Goal: Task Accomplishment & Management: Manage account settings

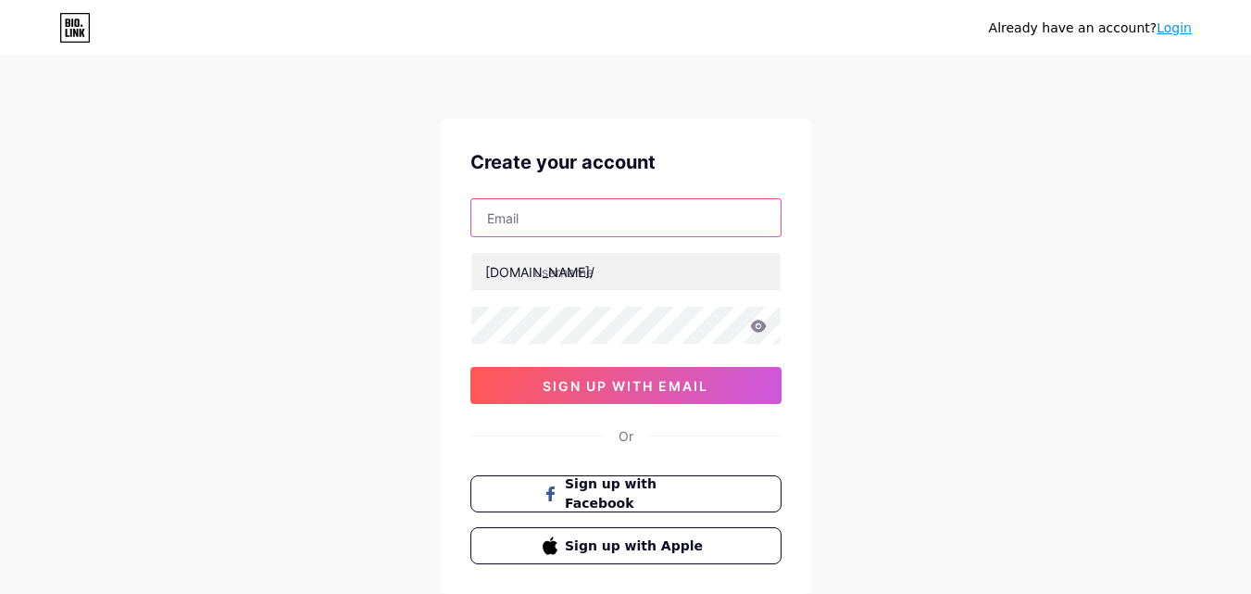
click at [515, 234] on input "text" at bounding box center [625, 217] width 309 height 37
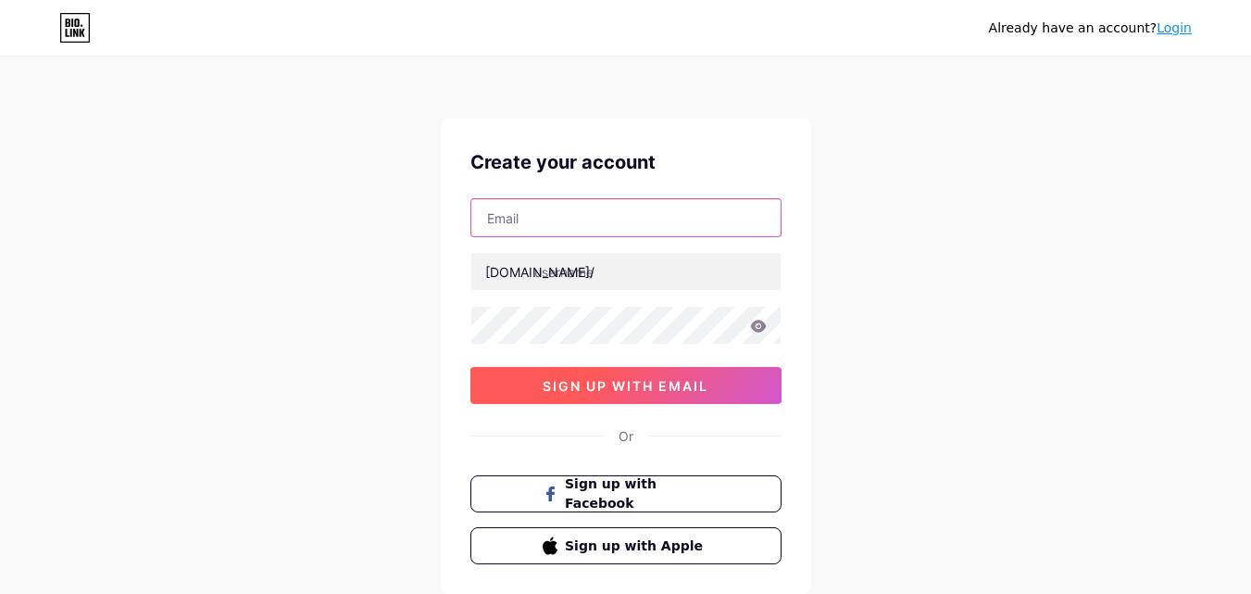
paste input "selfiemagicforpartiesus@gmail.com"
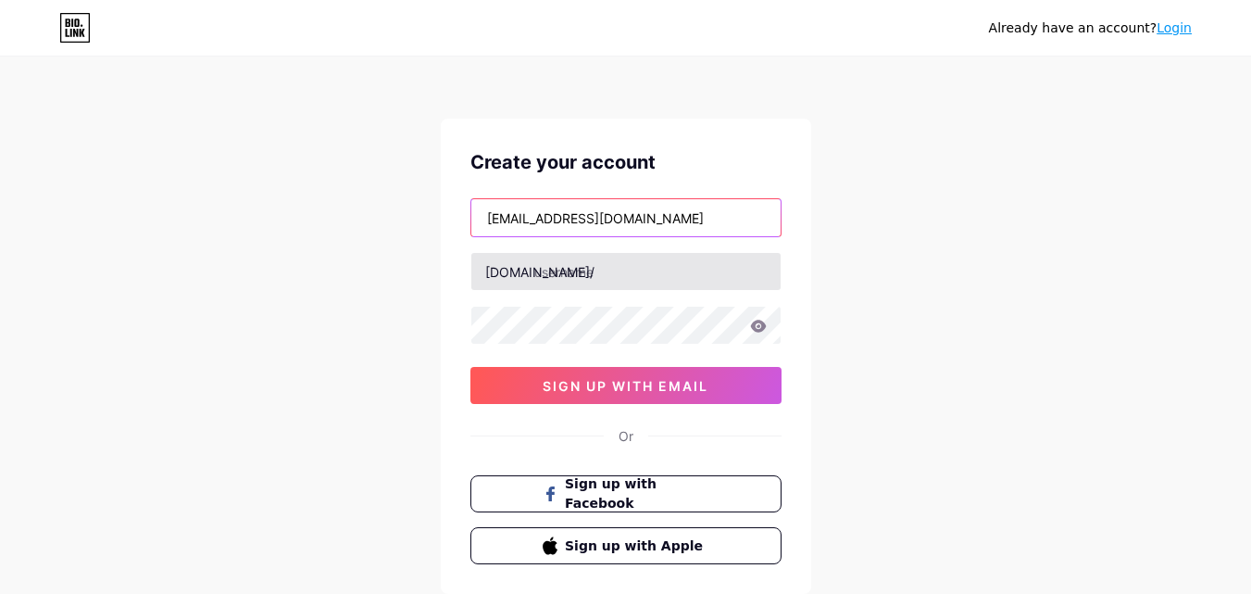
type input "selfiemagicforpartiesus@gmail.com"
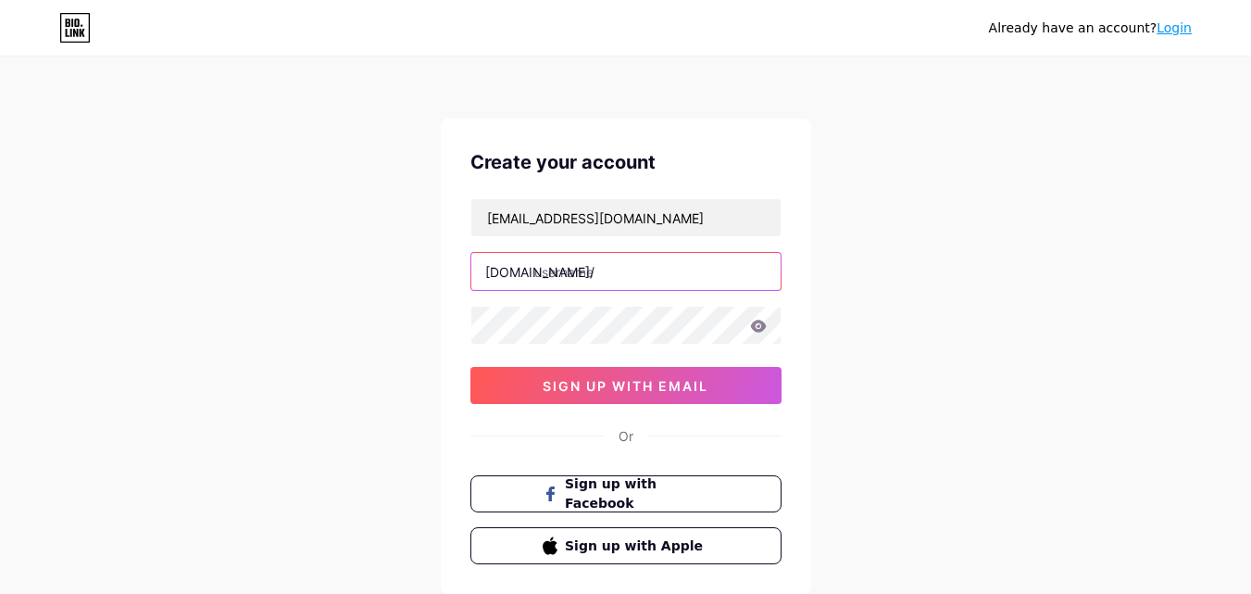
click at [603, 281] on input "text" at bounding box center [625, 271] width 309 height 37
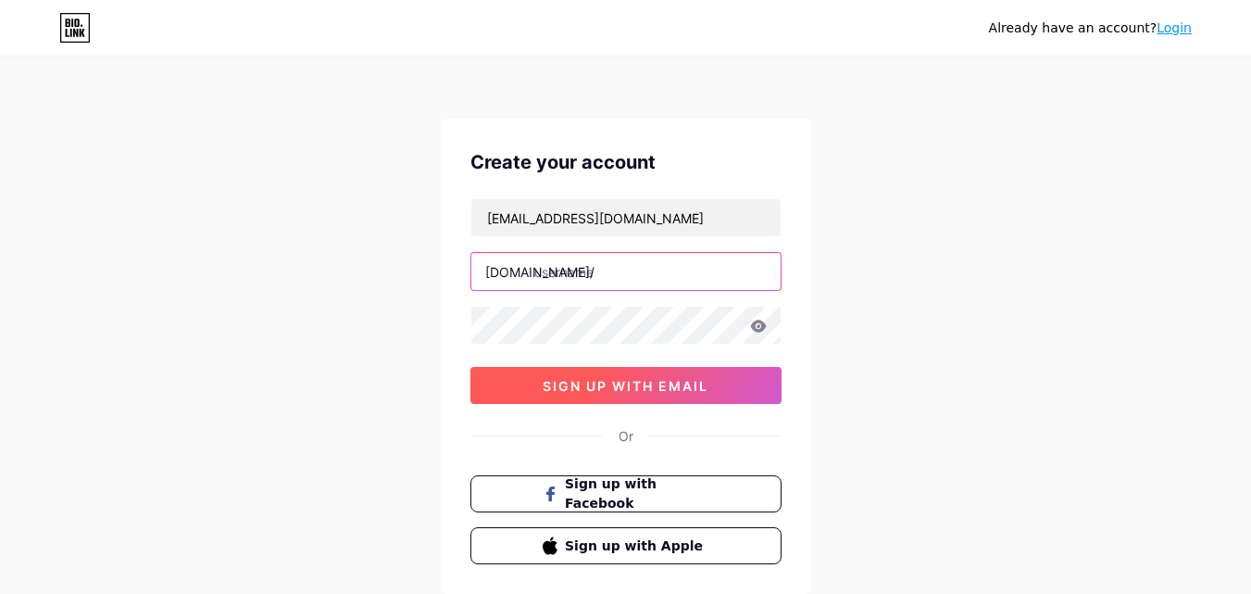
paste input "selfiemagicforpartiesus"
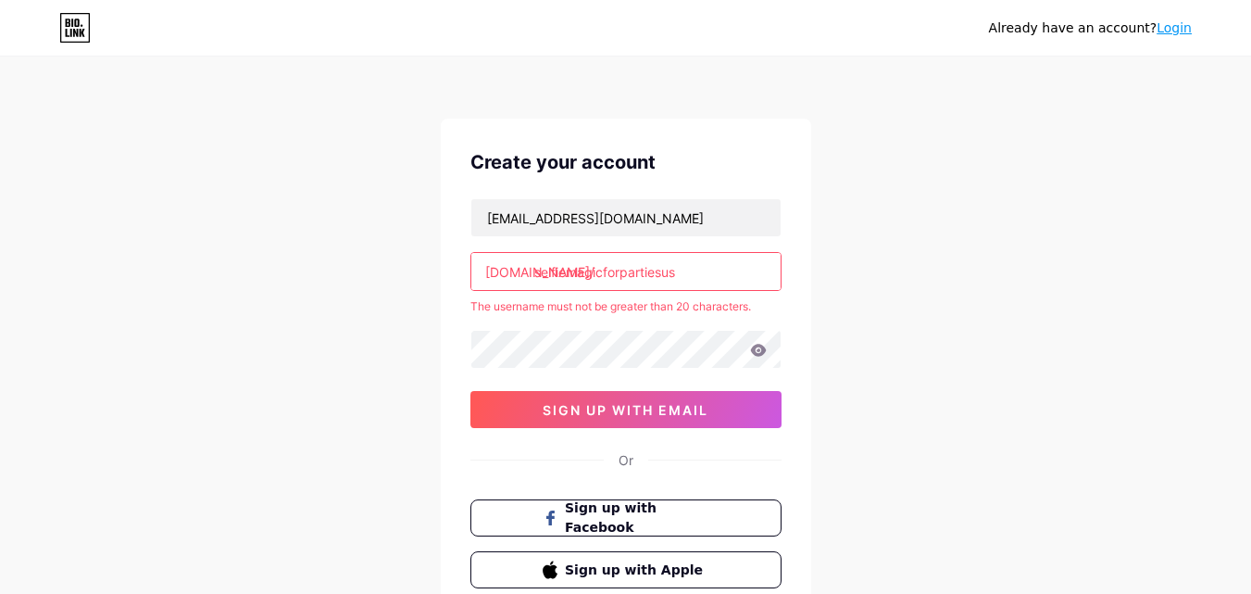
click at [685, 277] on input "selfiemagicforpartiesus" at bounding box center [625, 271] width 309 height 37
type input "s"
click at [619, 265] on input "text" at bounding box center [625, 271] width 309 height 37
paste input "selfiemagicforparties"
click at [811, 278] on div "Already have an account? Login Create your account selfiemagicforpartiesus@gmai…" at bounding box center [625, 366] width 1251 height 732
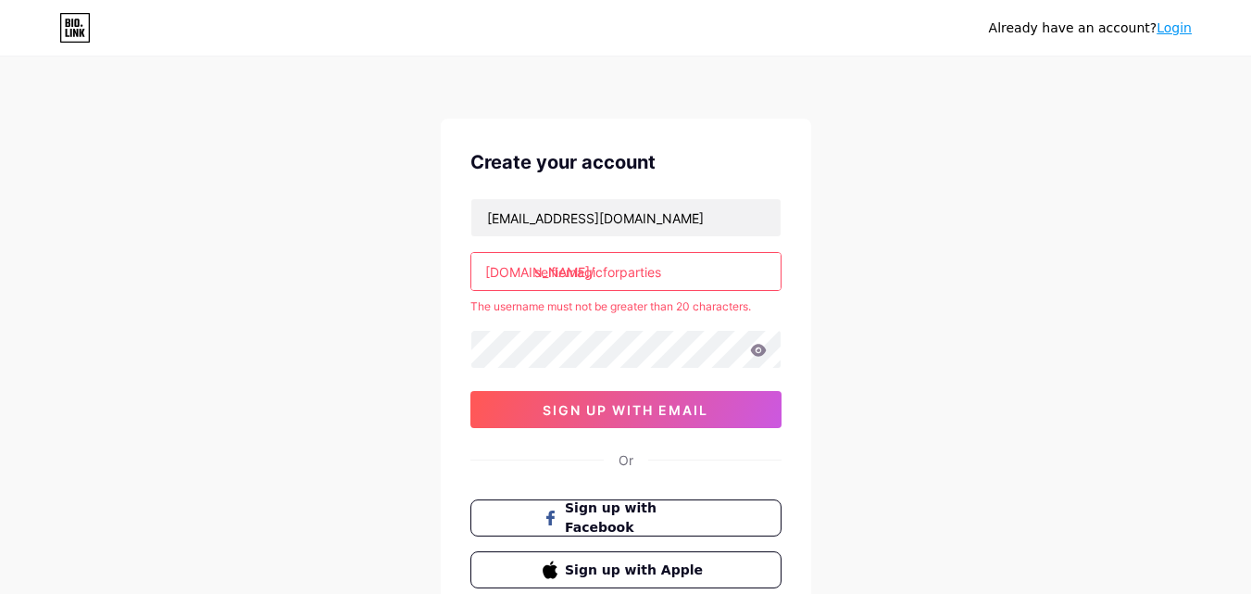
drag, startPoint x: 536, startPoint y: 273, endPoint x: 722, endPoint y: 273, distance: 186.1
click at [722, 273] on input "selfiemagicforparties" at bounding box center [625, 271] width 309 height 37
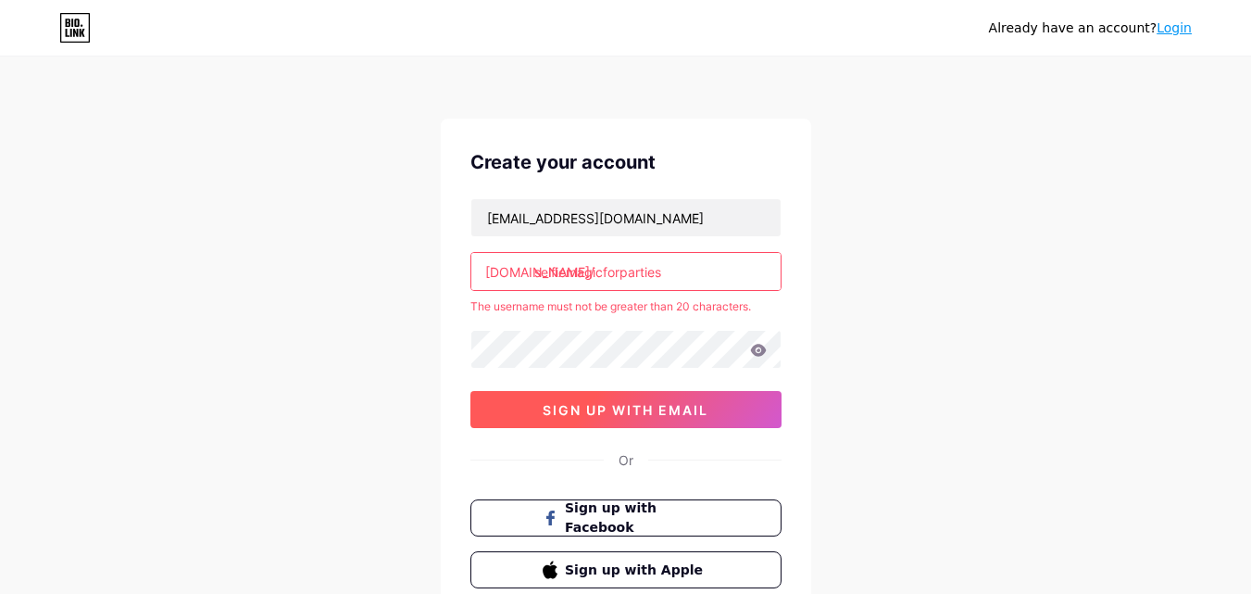
click at [648, 411] on span "sign up with email" at bounding box center [626, 410] width 166 height 16
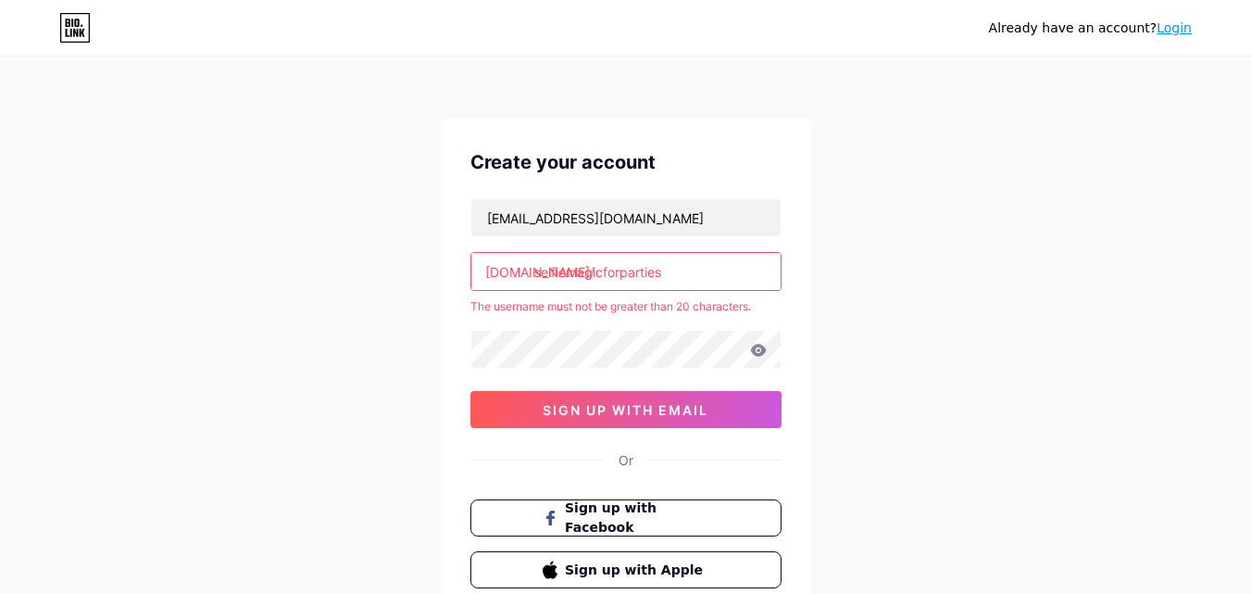
click at [677, 262] on input "selfiemagicforparties" at bounding box center [625, 271] width 309 height 37
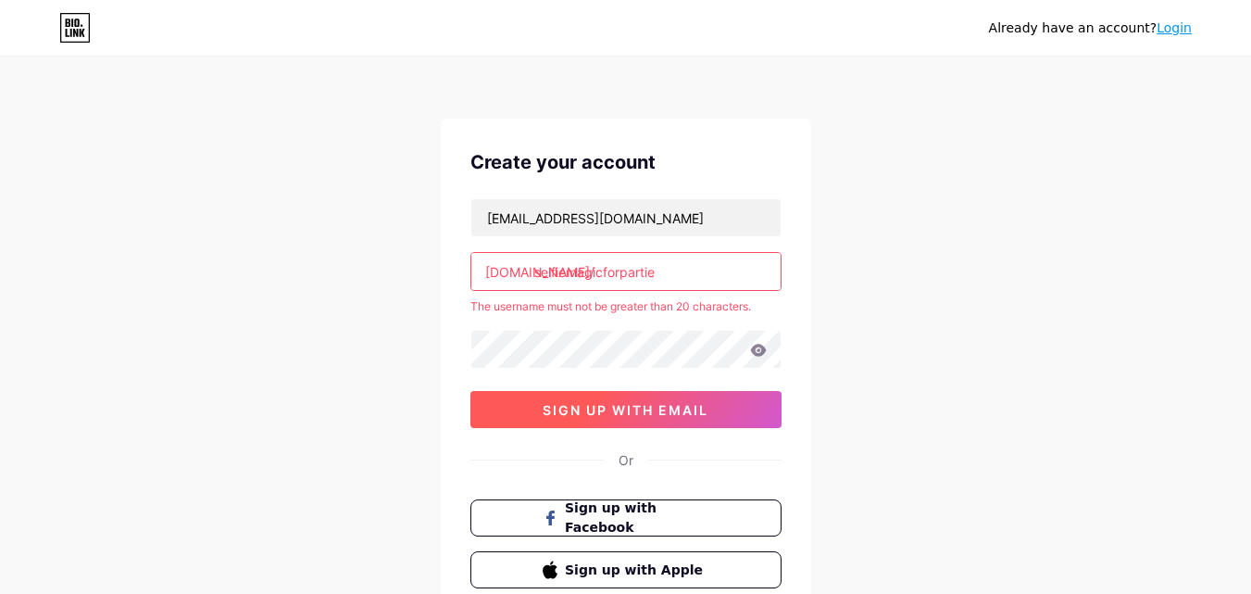
type input "selfiemagicforpartie"
click at [657, 411] on span "sign up with email" at bounding box center [626, 410] width 166 height 16
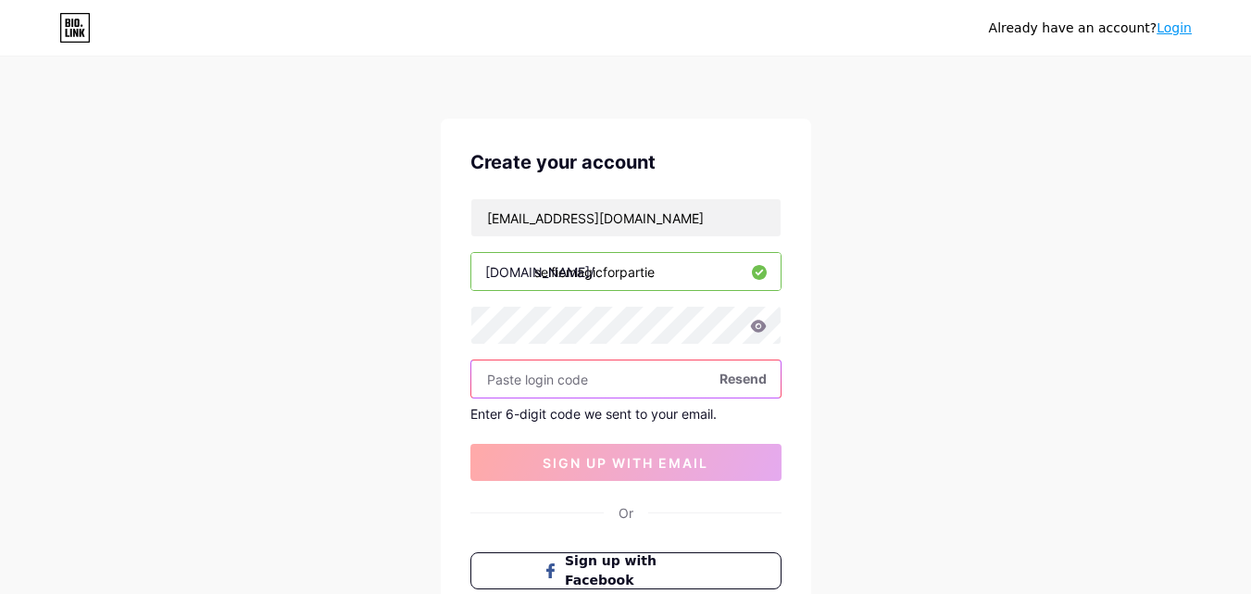
paste input "412217"
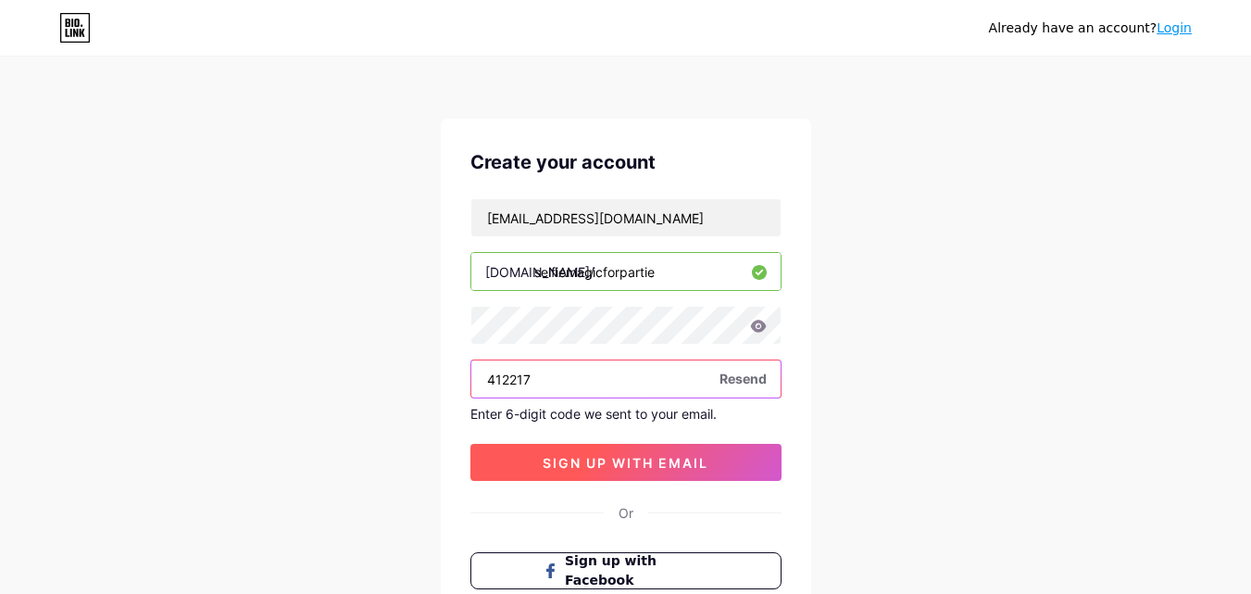
type input "412217"
click at [642, 457] on span "sign up with email" at bounding box center [626, 463] width 166 height 16
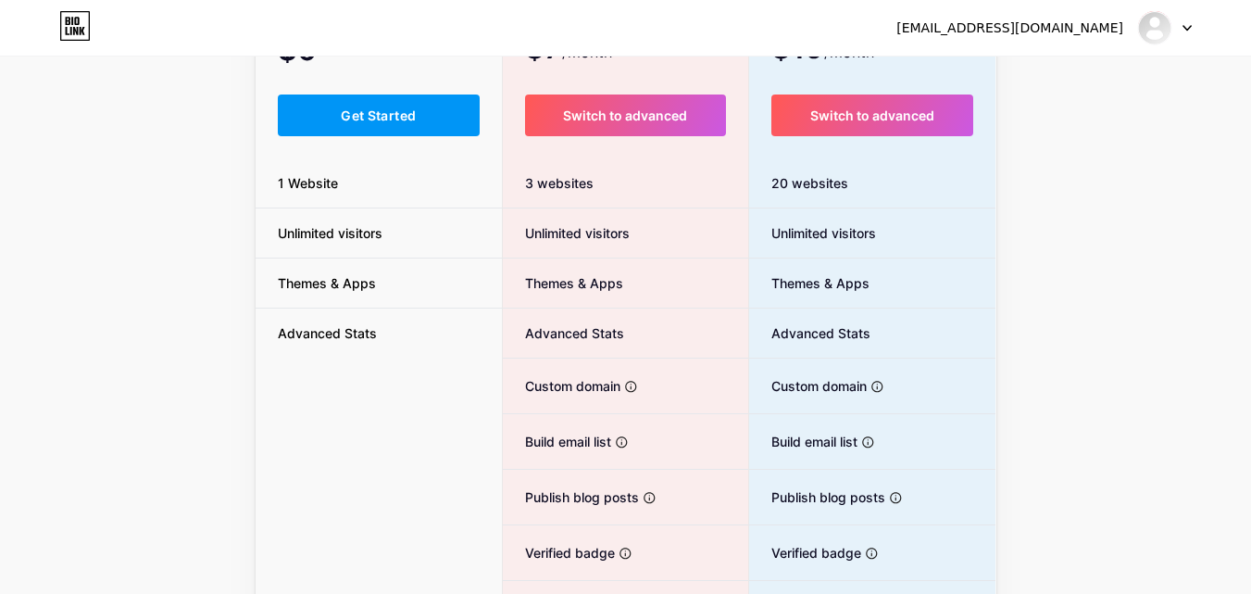
scroll to position [38, 0]
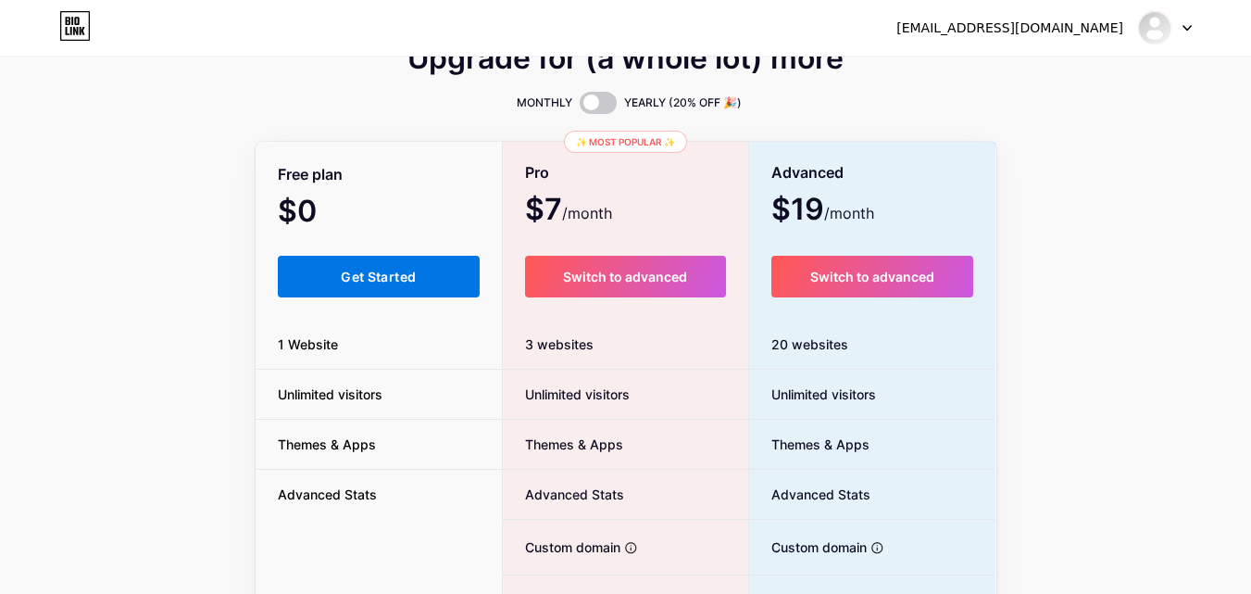
click at [401, 288] on button "Get Started" at bounding box center [379, 277] width 203 height 42
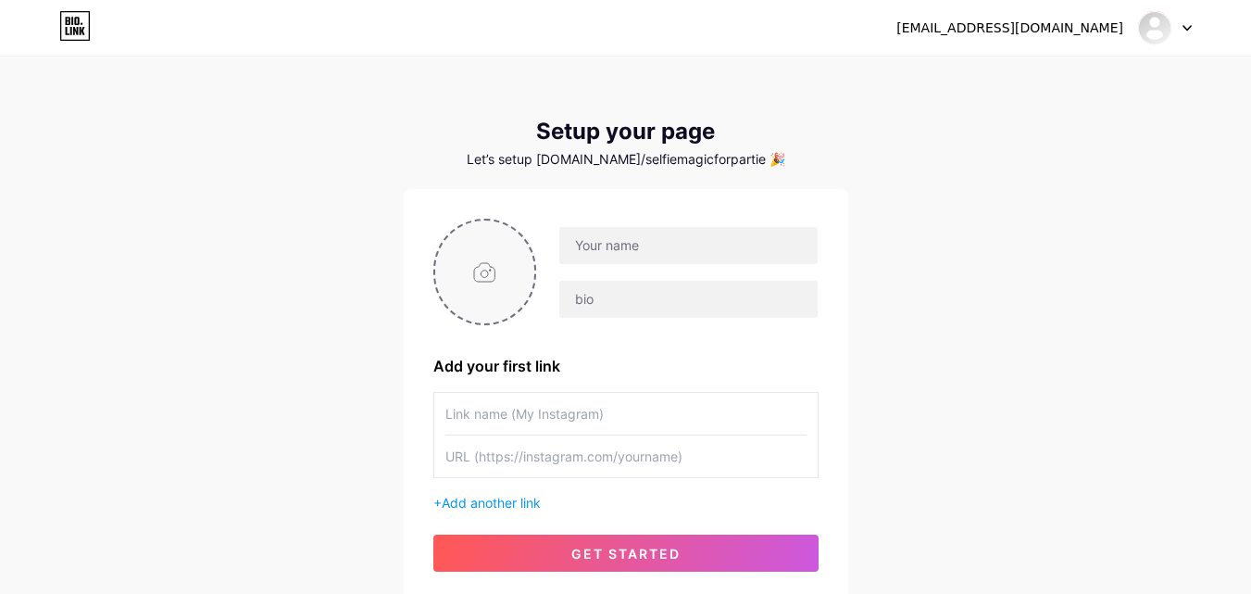
click at [495, 269] on input "file" at bounding box center [485, 271] width 100 height 103
type input "C:\fakepath\Screenshot 2025-06-12 100910.png"
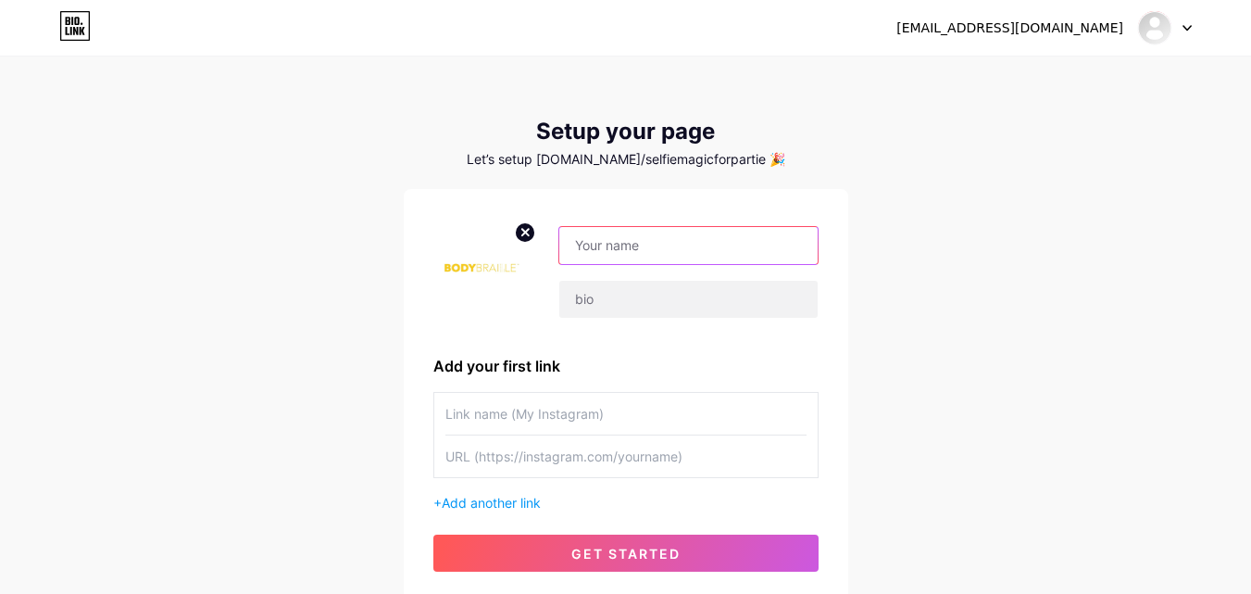
click at [638, 237] on input "text" at bounding box center [687, 245] width 257 height 37
paste input "Selfie Magic for Parties"
type input "Selfie Magic for Parties"
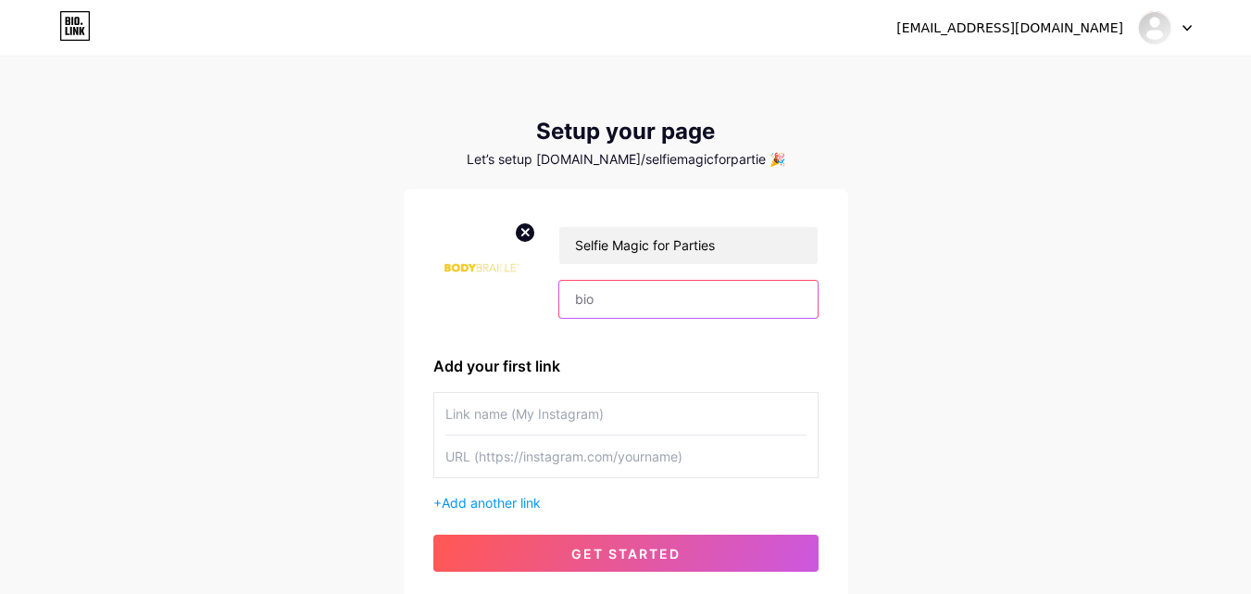
click at [636, 293] on input "text" at bounding box center [687, 299] width 257 height 37
paste input "Selfie Magic for Parties provides fun, high-quality photo booth rentals in Orla…"
type input "Selfie Magic for Parties provides fun, high-quality photo booth rentals in Orla…"
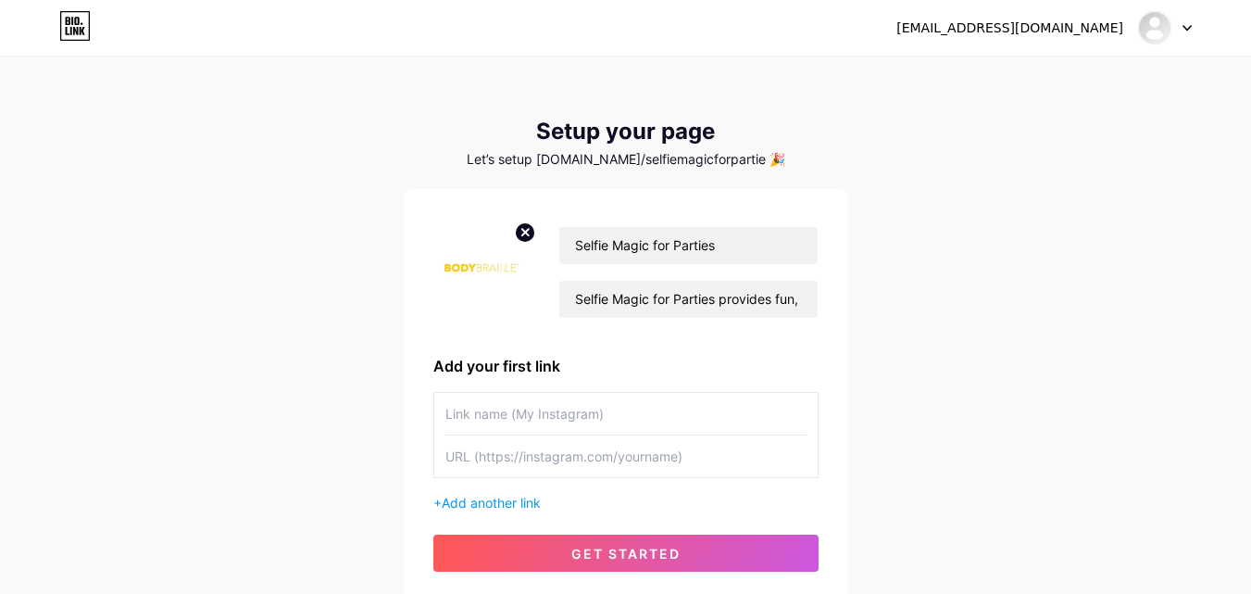
click at [549, 426] on input "text" at bounding box center [625, 414] width 361 height 42
paste input "[URL][DOMAIN_NAME]"
type input "[URL][DOMAIN_NAME]"
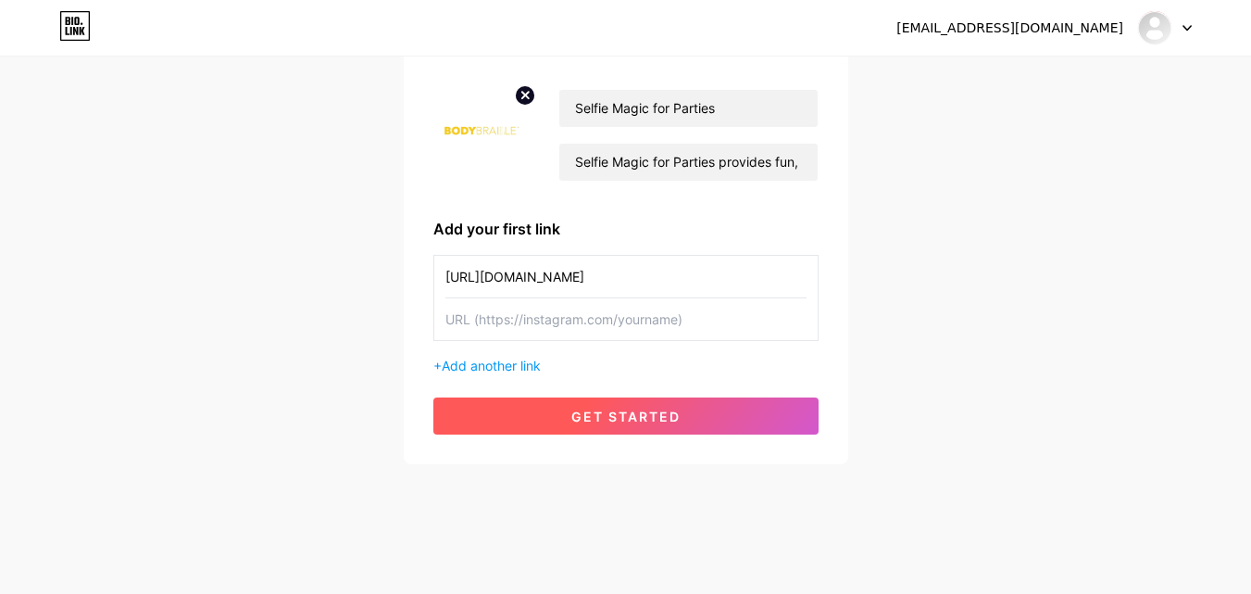
scroll to position [141, 0]
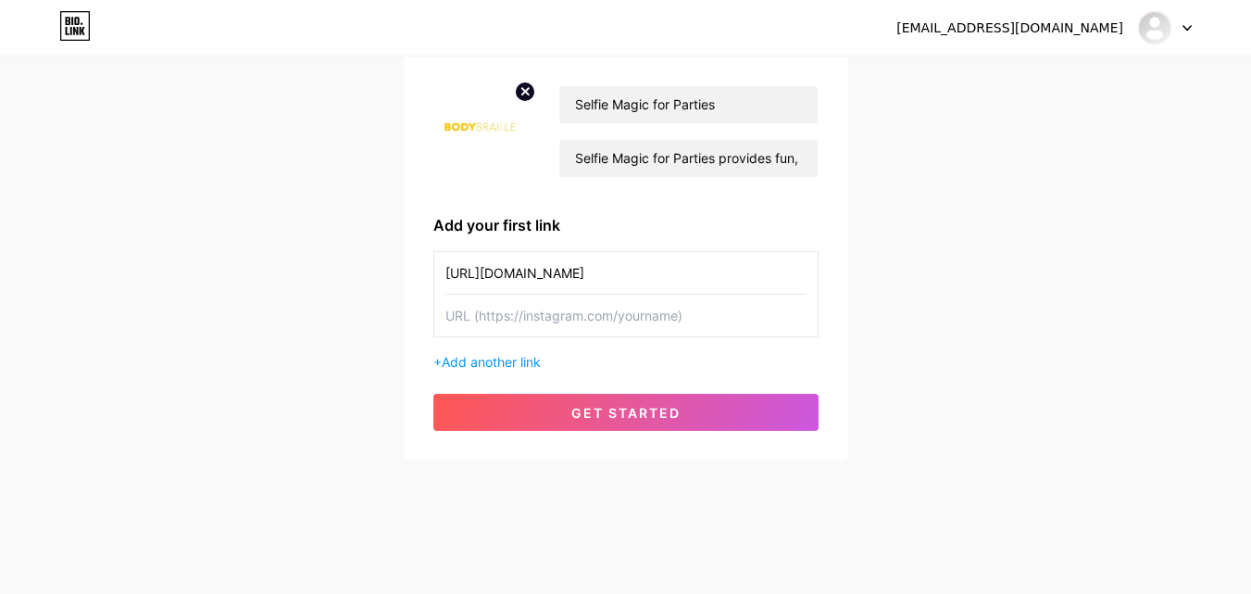
click at [649, 274] on input "[URL][DOMAIN_NAME]" at bounding box center [625, 273] width 361 height 42
click at [609, 306] on input "text" at bounding box center [625, 315] width 361 height 42
paste input "[URL][DOMAIN_NAME]"
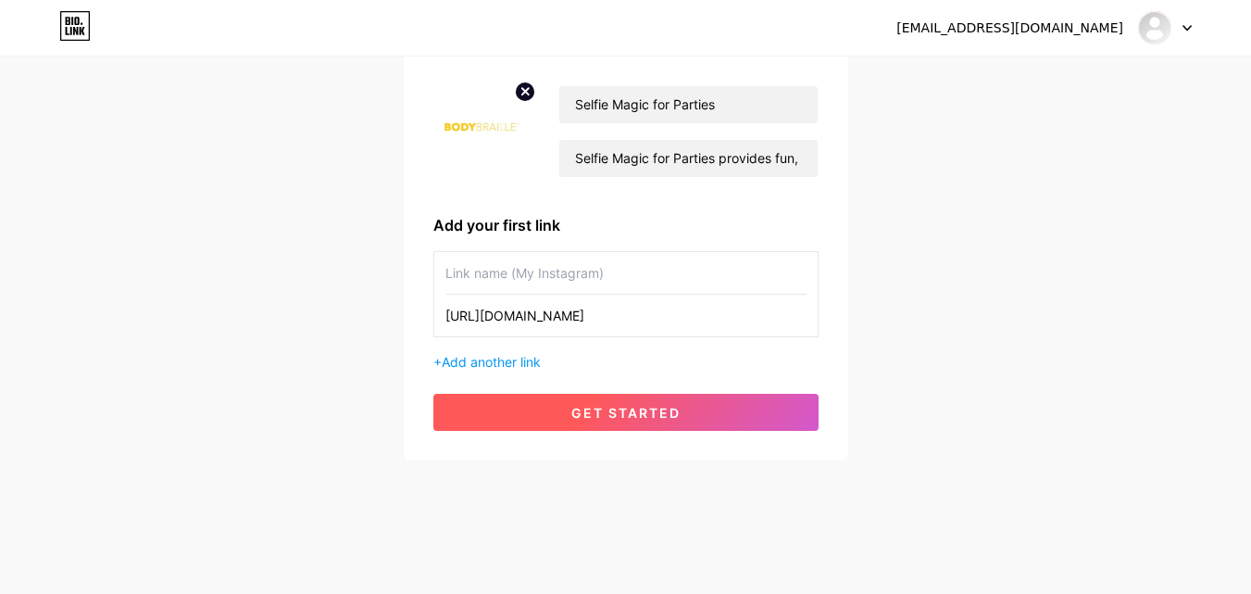
type input "[URL][DOMAIN_NAME]"
click at [623, 420] on button "get started" at bounding box center [625, 412] width 385 height 37
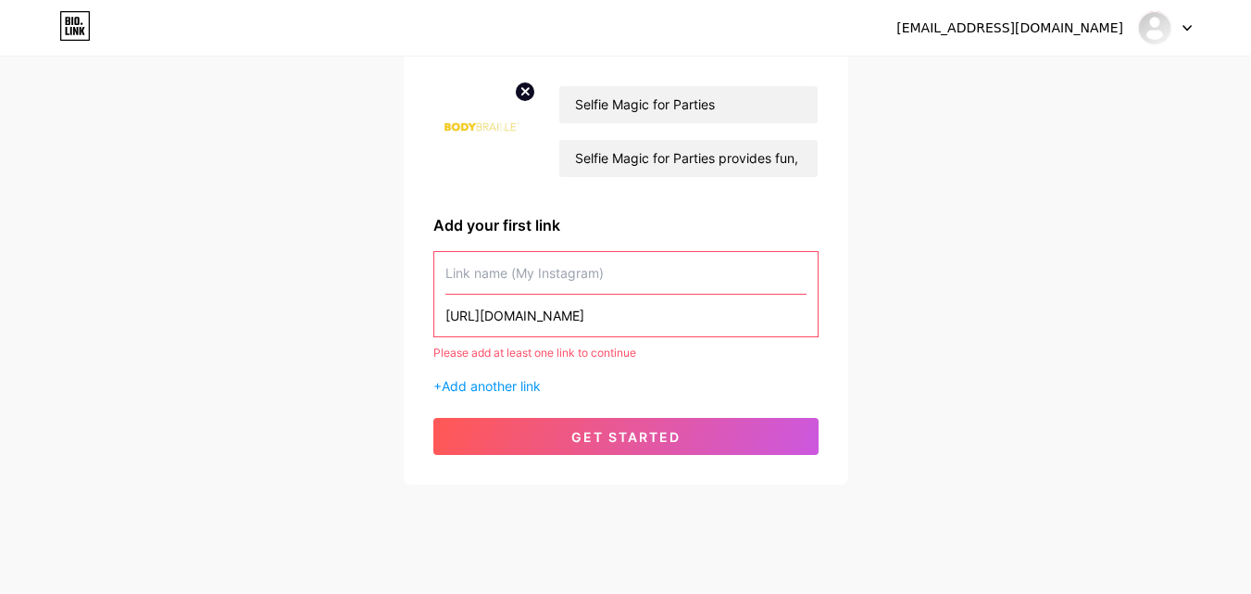
click at [604, 282] on input "text" at bounding box center [625, 273] width 361 height 42
paste input "selfie_magic_for_parties/"
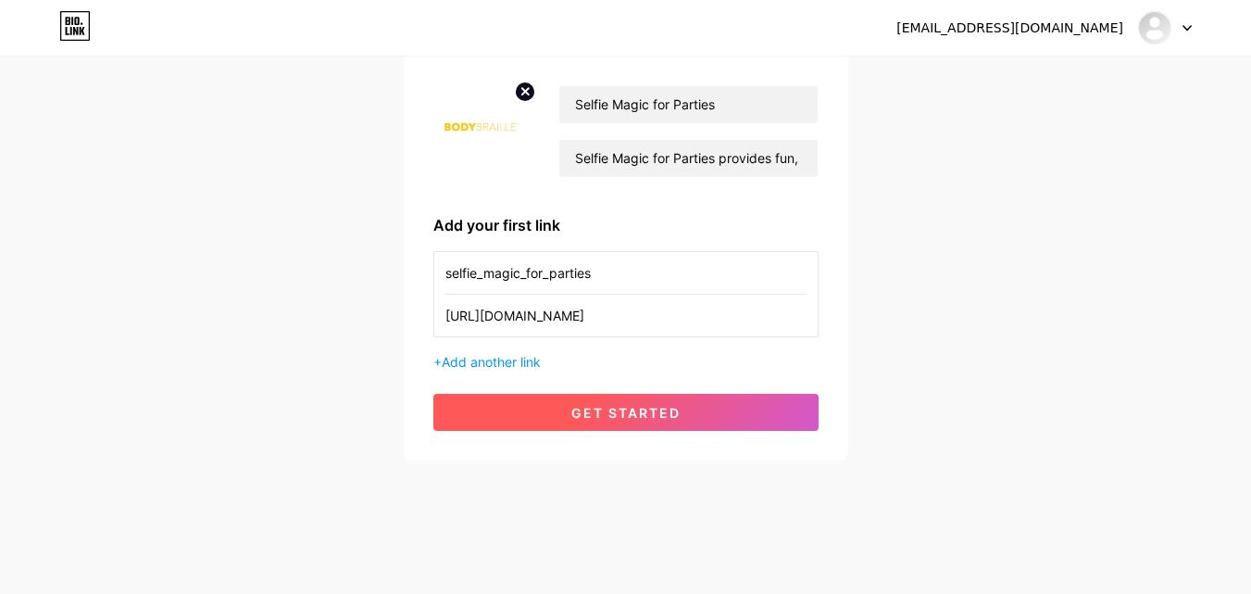
type input "selfie_magic_for_parties"
click at [622, 402] on button "get started" at bounding box center [625, 412] width 385 height 37
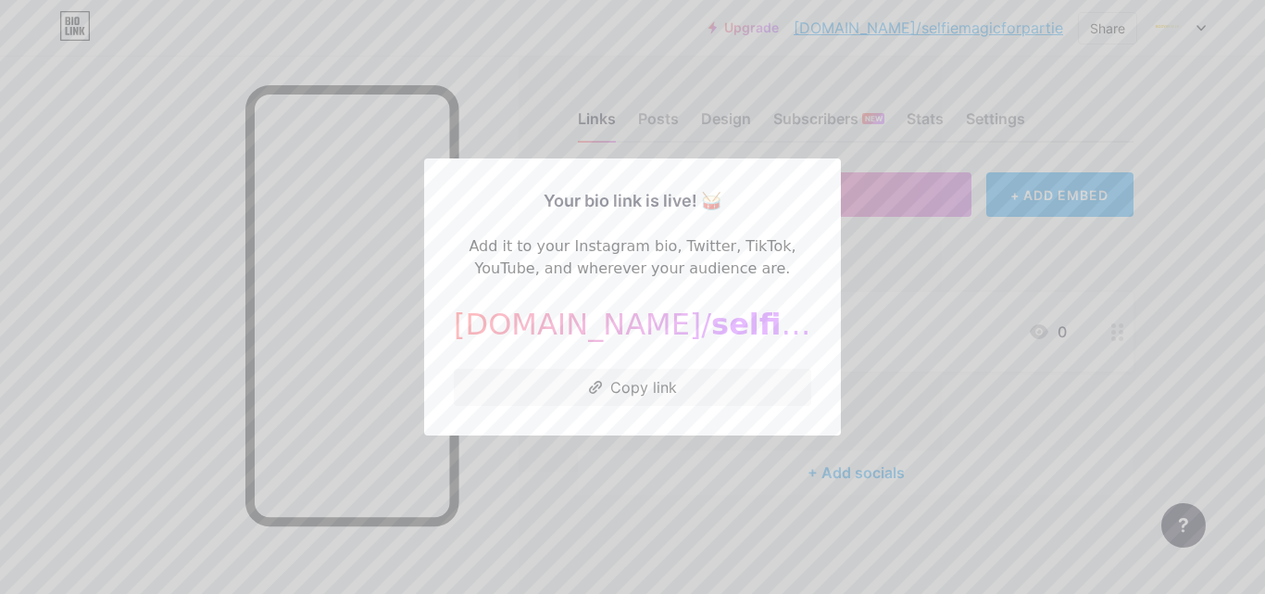
click at [981, 257] on div at bounding box center [632, 297] width 1265 height 594
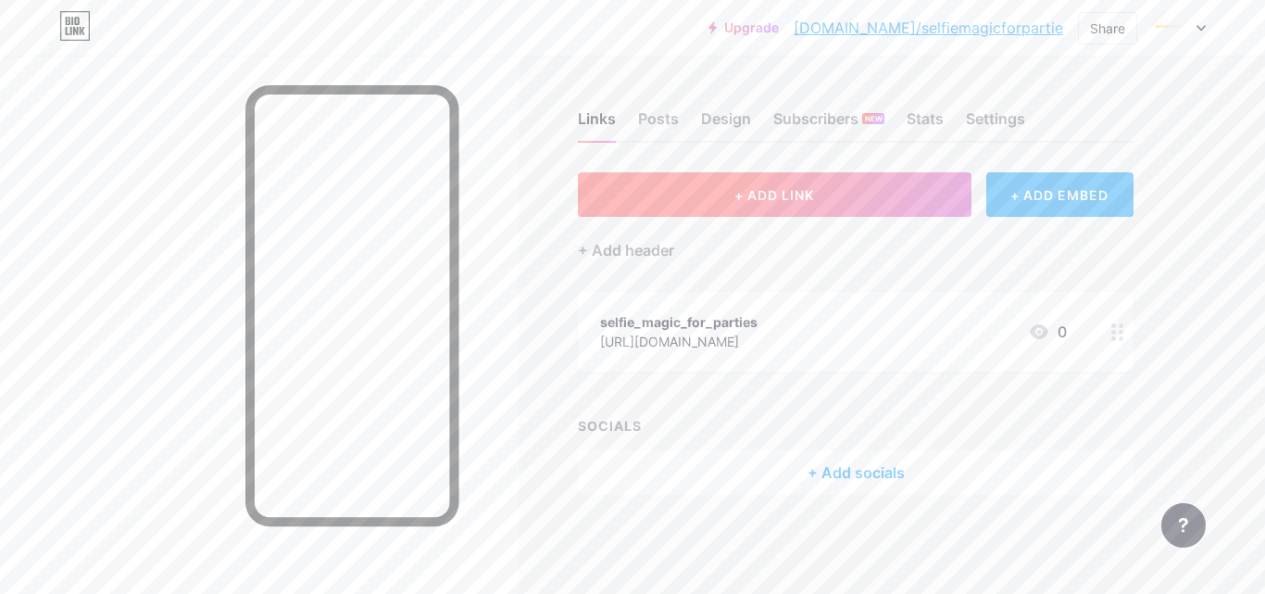
click at [744, 199] on span "+ ADD LINK" at bounding box center [774, 195] width 80 height 16
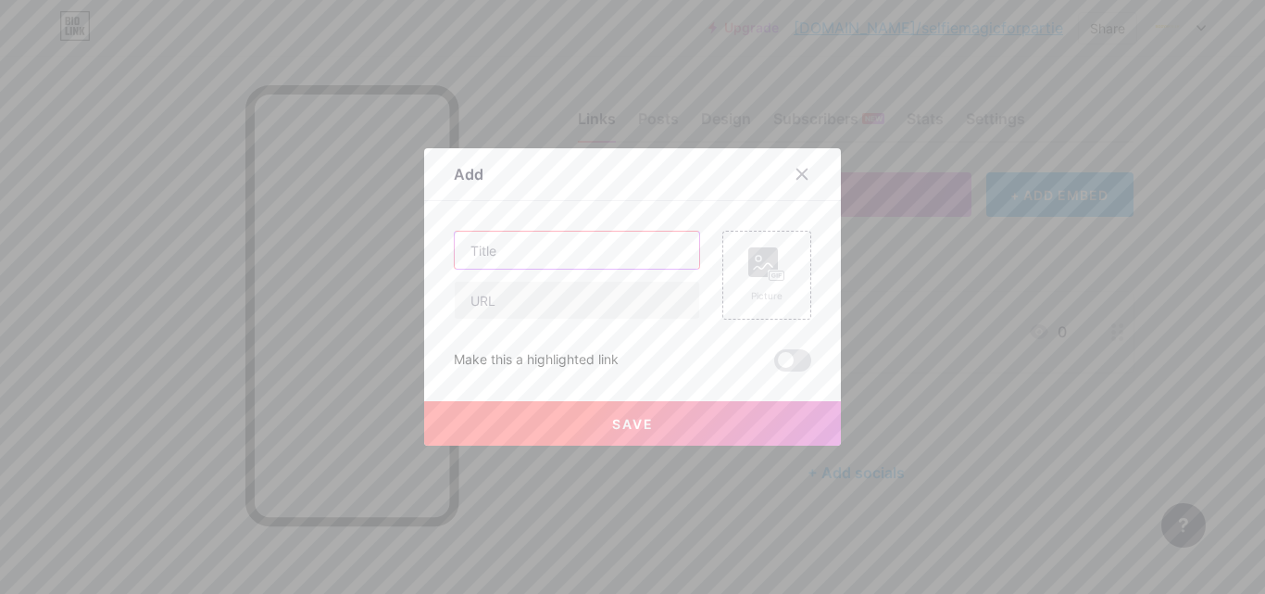
click at [477, 248] on input "text" at bounding box center [577, 249] width 244 height 37
paste input "Photo Booth Rentals Near Me"
type input "Photo Booth Rentals Near Me"
click at [555, 291] on input "text" at bounding box center [577, 299] width 244 height 37
paste input "[URL][DOMAIN_NAME]"
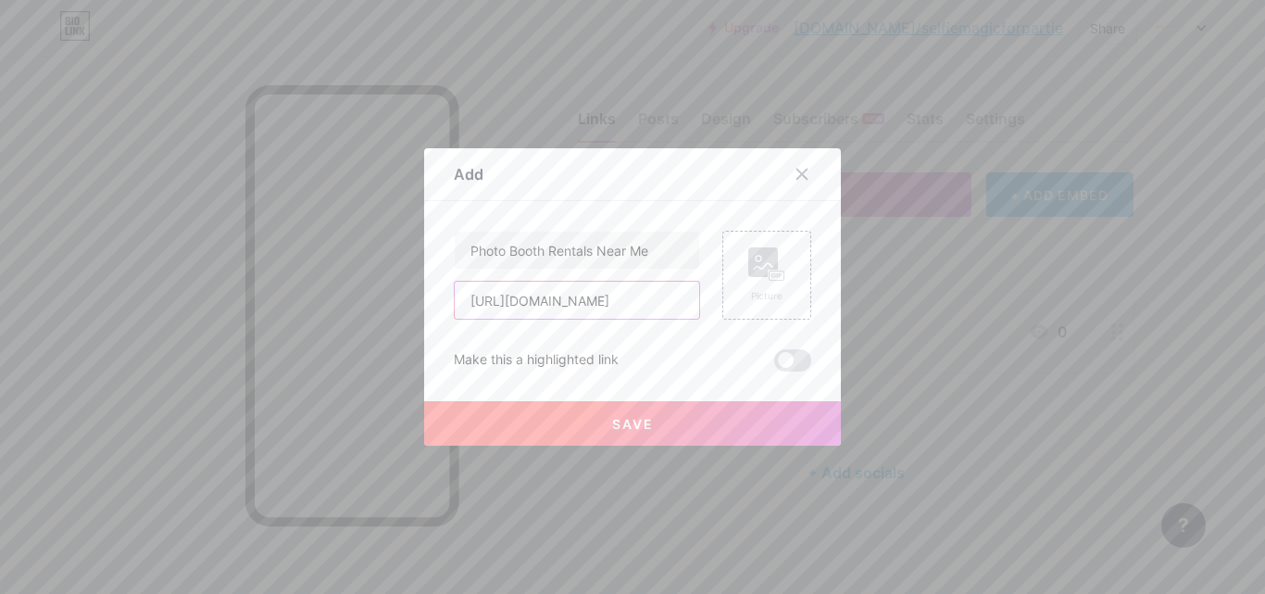
scroll to position [0, 464]
type input "[URL][DOMAIN_NAME]"
click at [629, 409] on button "Save" at bounding box center [632, 423] width 417 height 44
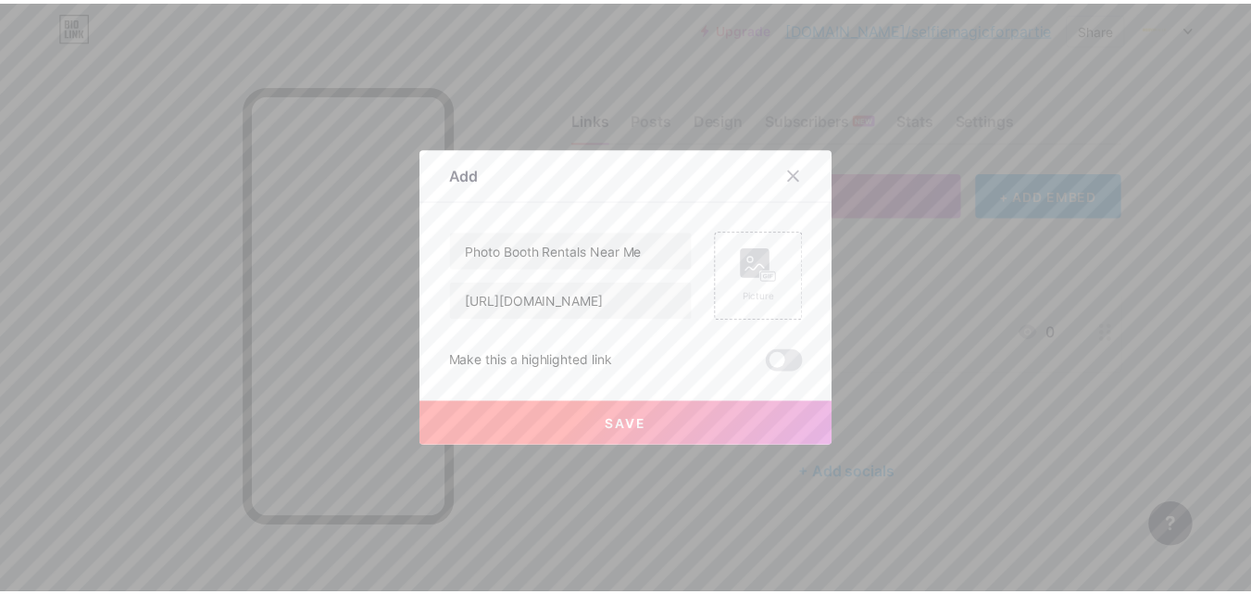
scroll to position [0, 0]
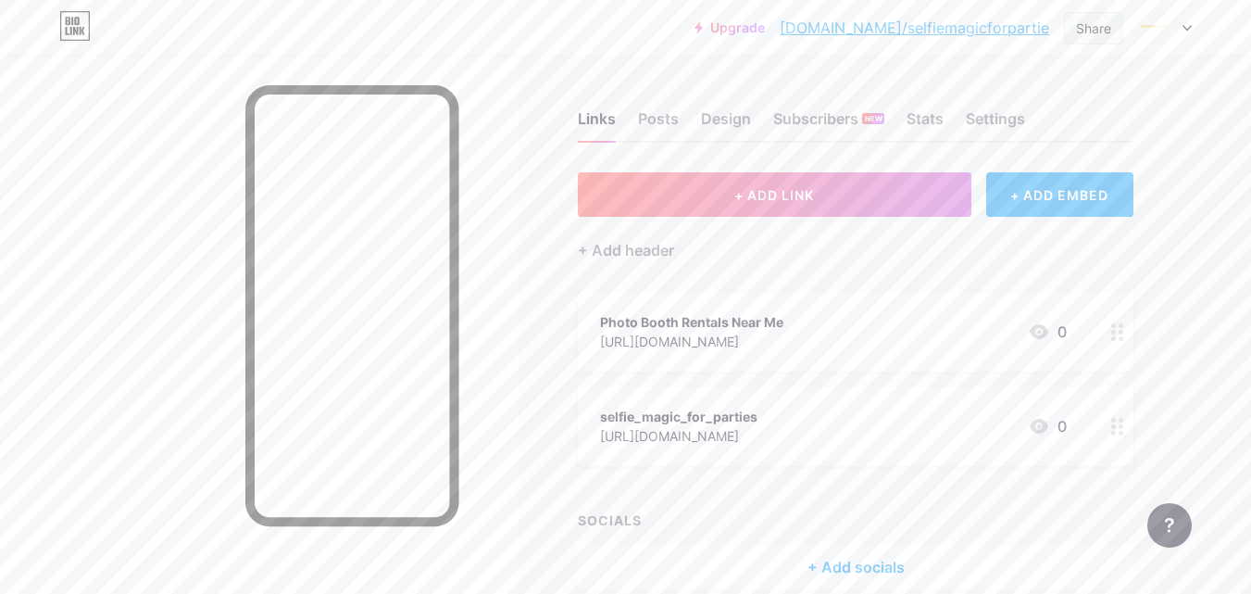
click at [1081, 33] on div "Share" at bounding box center [1093, 28] width 35 height 19
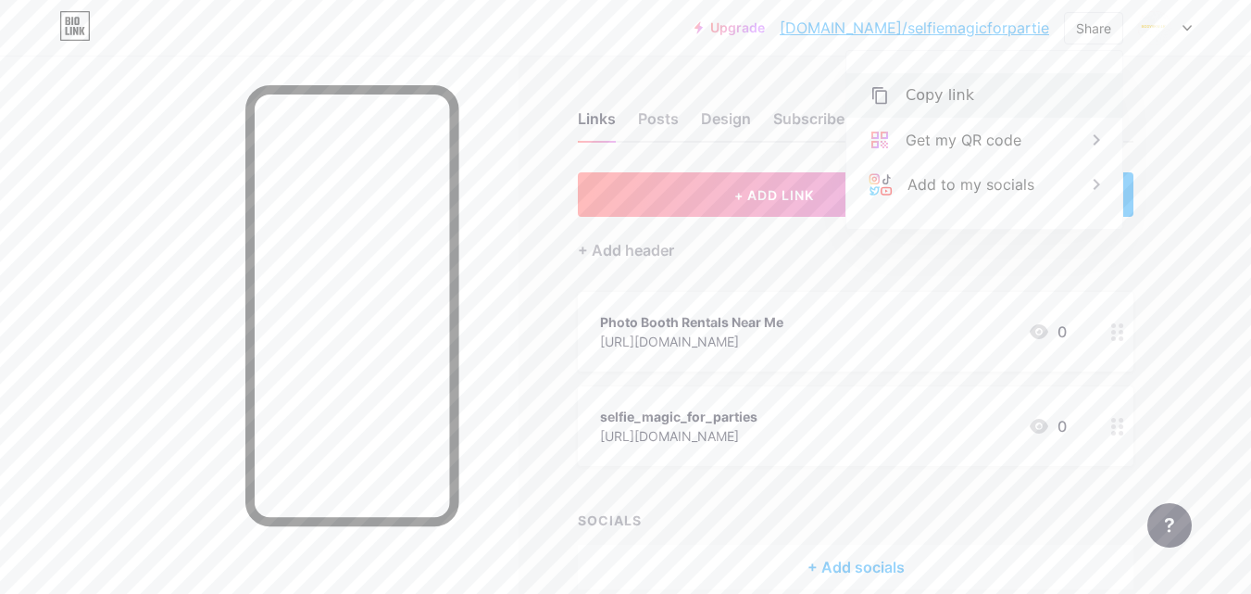
click at [1006, 90] on div "Copy link" at bounding box center [984, 95] width 276 height 44
click at [967, 106] on div "Copy link" at bounding box center [984, 95] width 276 height 44
click at [1206, 109] on div "Links Posts Design Subscribers NEW Stats Settings + ADD LINK + ADD EMBED + Add …" at bounding box center [605, 369] width 1211 height 626
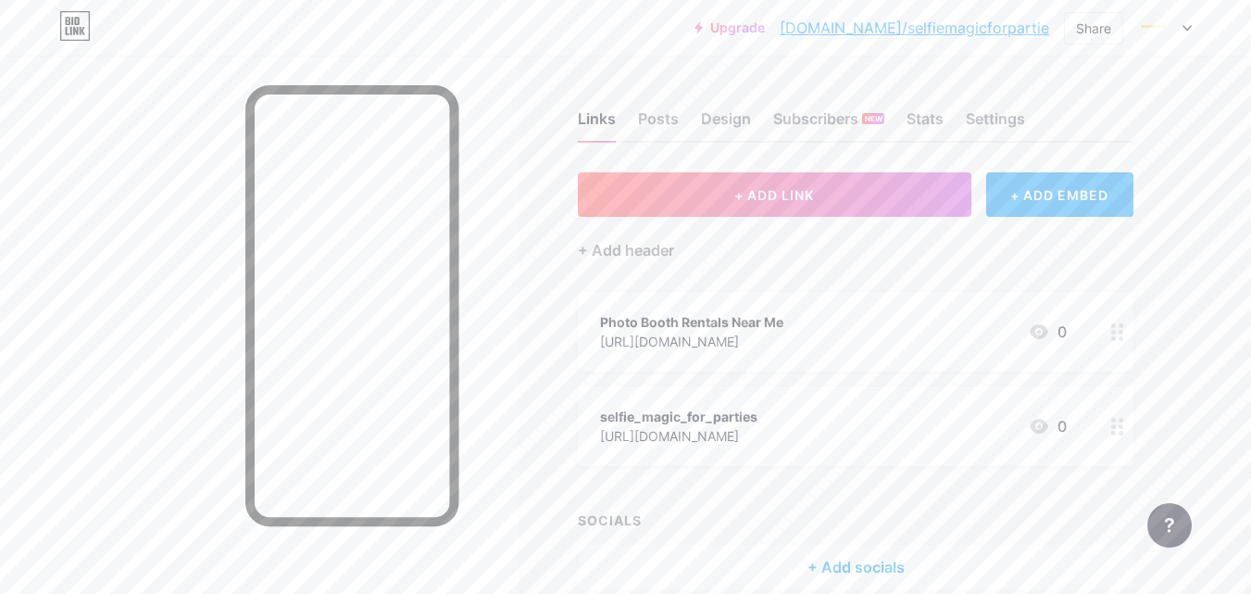
click at [1172, 24] on div at bounding box center [1165, 27] width 54 height 33
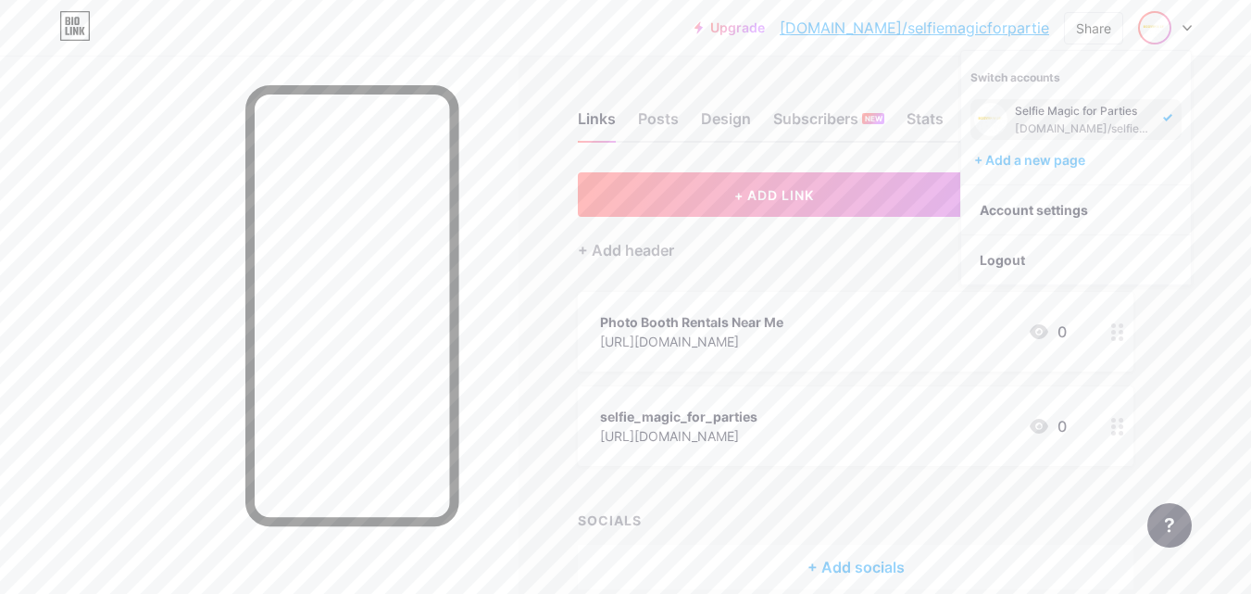
click at [1039, 121] on div "[DOMAIN_NAME]/selfiemagicforpartie" at bounding box center [1086, 128] width 143 height 15
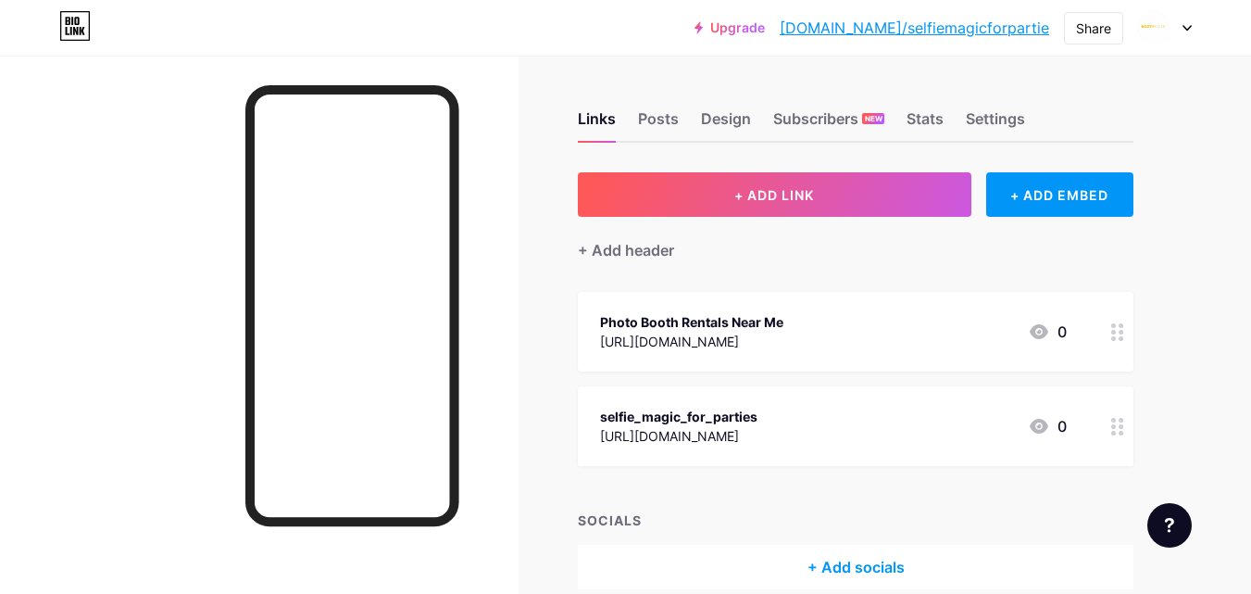
click at [678, 407] on div "selfie_magic_for_parties" at bounding box center [678, 415] width 157 height 19
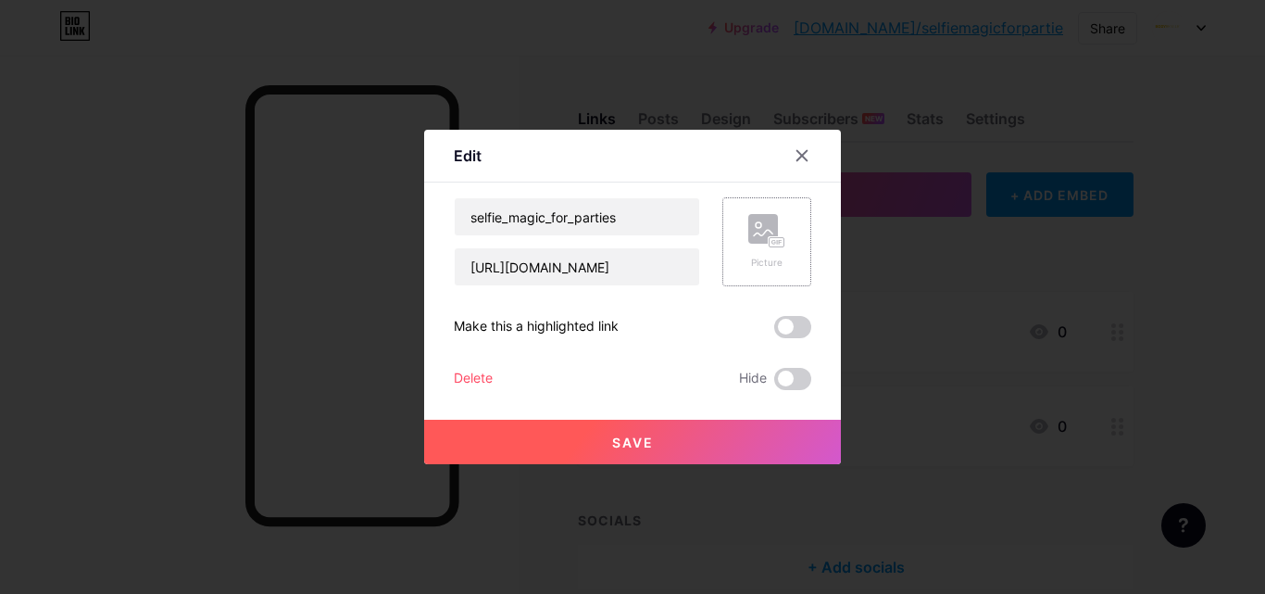
click at [778, 236] on icon at bounding box center [766, 231] width 37 height 34
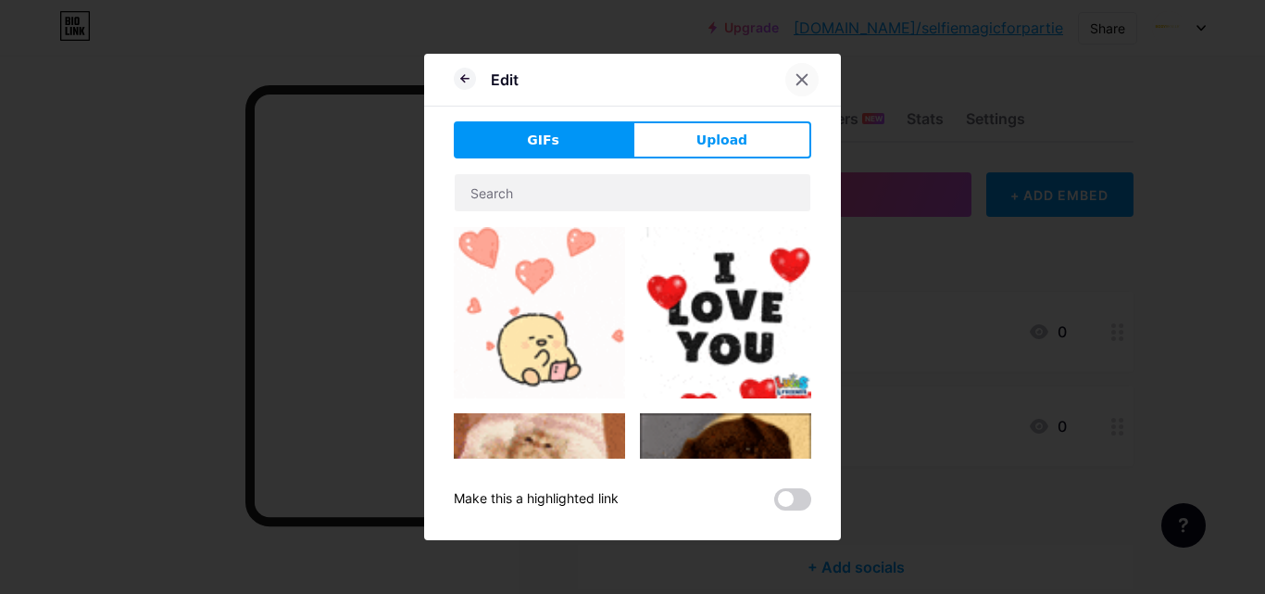
click at [797, 84] on icon at bounding box center [802, 80] width 10 height 10
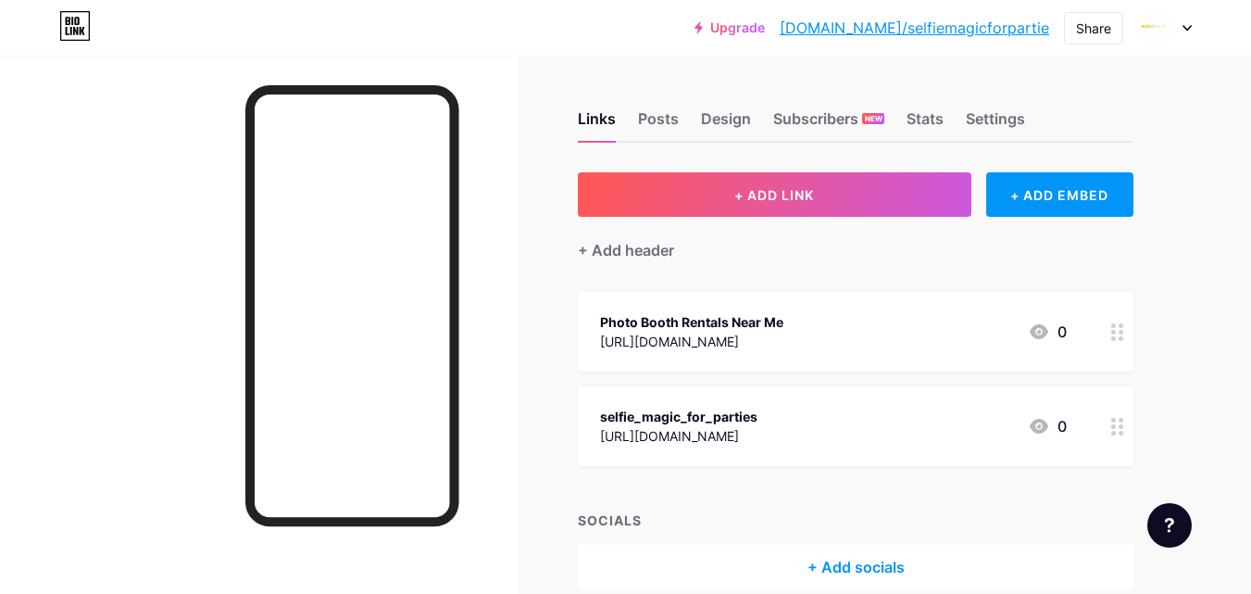
click at [1174, 30] on div at bounding box center [1165, 27] width 54 height 33
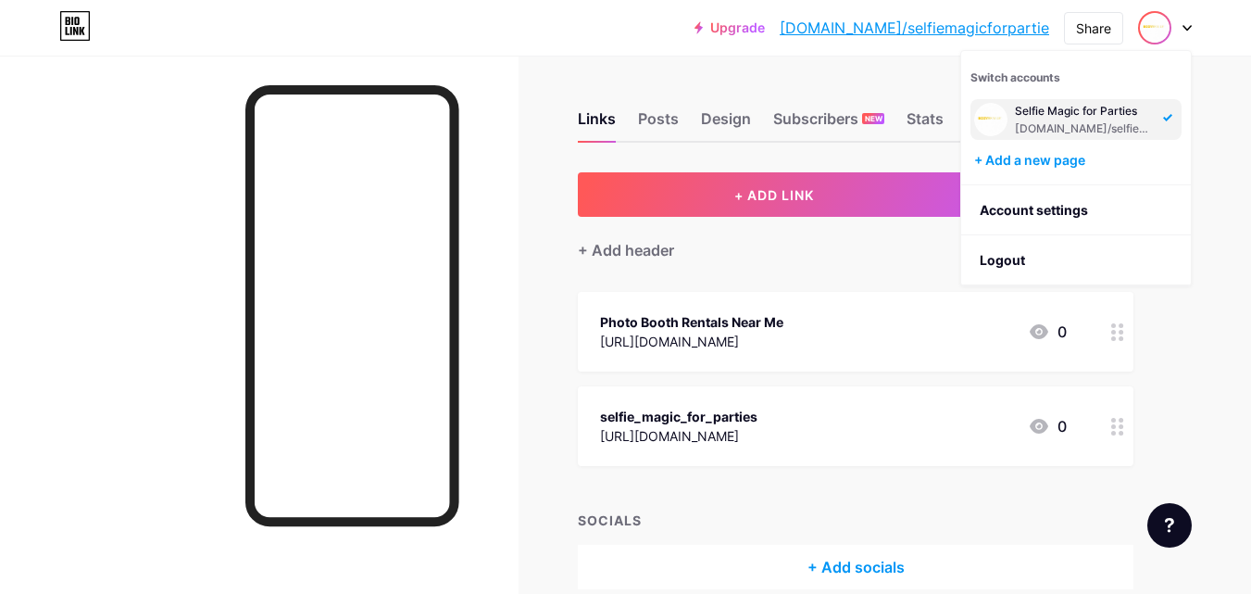
click at [521, 286] on div "Links Posts Design Subscribers NEW Stats Settings + ADD LINK + ADD EMBED + Add …" at bounding box center [605, 369] width 1211 height 626
